Goal: Task Accomplishment & Management: Manage account settings

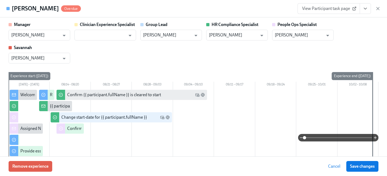
click at [381, 10] on div "Jaelle Gilot Overdue View Participant task page" at bounding box center [193, 8] width 387 height 17
click at [376, 9] on icon "button" at bounding box center [378, 8] width 5 height 5
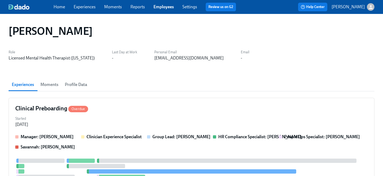
click at [160, 3] on div "Home Experiences Moments Reports Employees Settings Review us on G2" at bounding box center [147, 7] width 187 height 9
click at [158, 7] on link "Employees" at bounding box center [164, 6] width 20 height 5
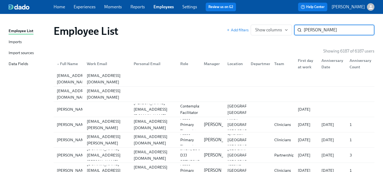
type input "lauren sahl"
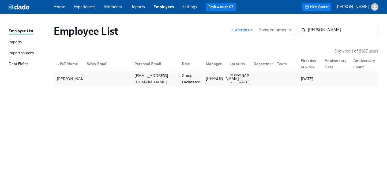
click at [215, 76] on p "Mandee McKelvey" at bounding box center [222, 79] width 33 height 6
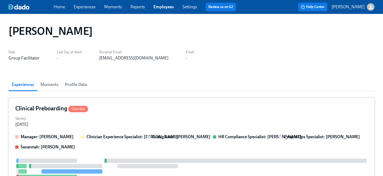
click at [173, 108] on div "Clinical Preboarding Overdue" at bounding box center [191, 109] width 353 height 8
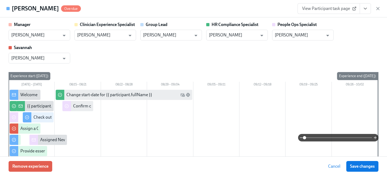
click at [363, 10] on icon "View task page" at bounding box center [365, 8] width 5 height 5
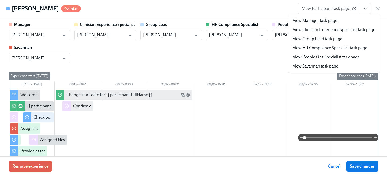
click at [340, 58] on link "View People Ops Specialist task page" at bounding box center [326, 57] width 67 height 6
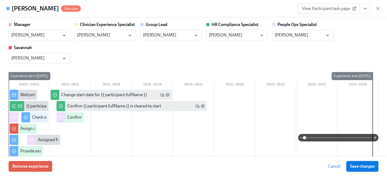
click at [360, 167] on span "Save changes" at bounding box center [362, 166] width 25 height 5
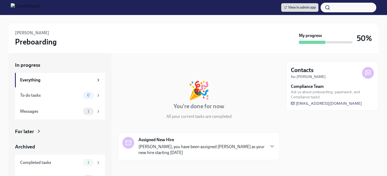
click at [38, 133] on icon at bounding box center [38, 131] width 5 height 5
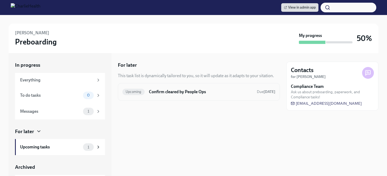
click at [162, 90] on h6 "Confirm cleared by People Ops" at bounding box center [201, 92] width 104 height 6
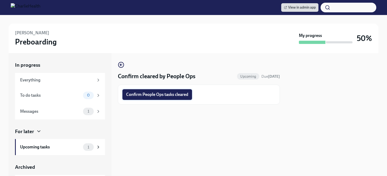
click at [161, 95] on span "Confirm People Ops tasks cleared" at bounding box center [157, 94] width 62 height 5
